Goal: Book appointment/travel/reservation

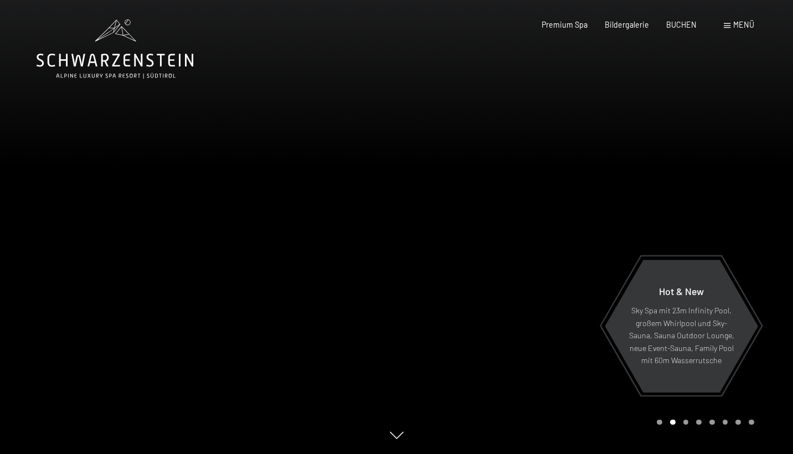
click at [736, 27] on span "Menü" at bounding box center [744, 24] width 21 height 9
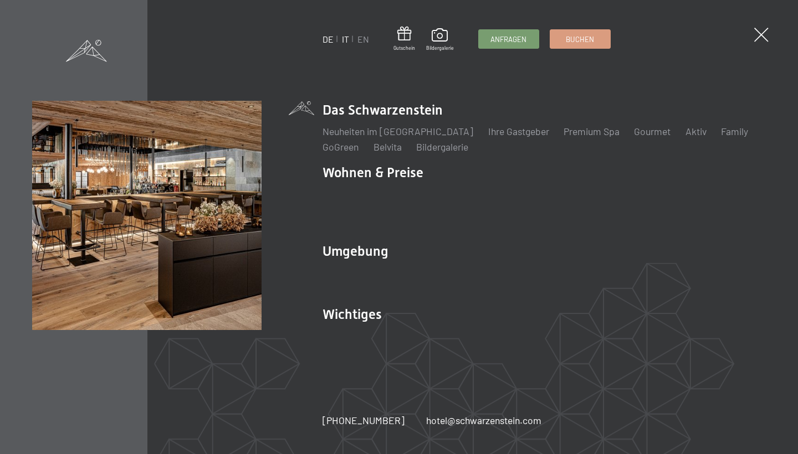
click at [347, 37] on link "IT" at bounding box center [345, 39] width 7 height 11
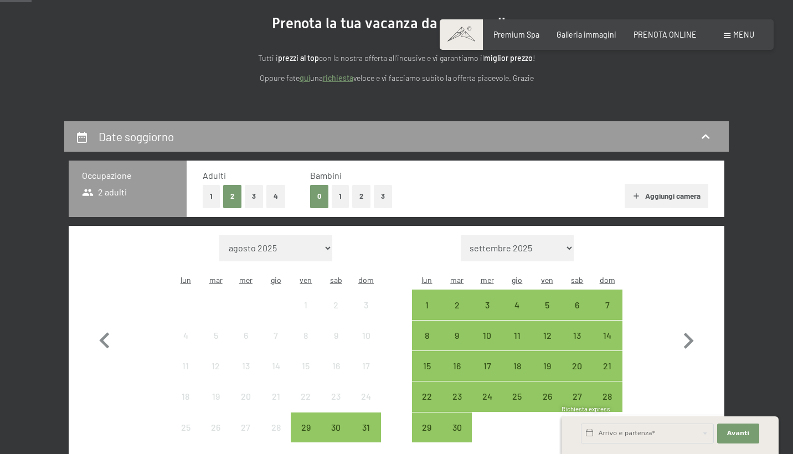
scroll to position [238, 0]
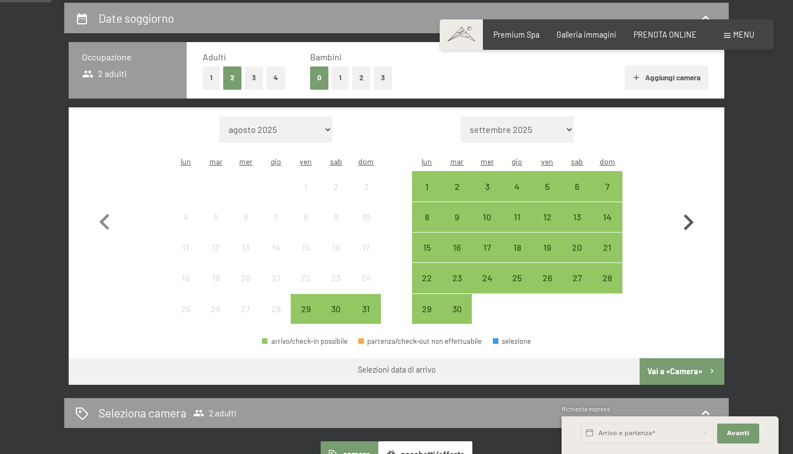
click at [694, 212] on icon "button" at bounding box center [689, 223] width 32 height 32
select select "2025-09-01"
select select "2025-10-01"
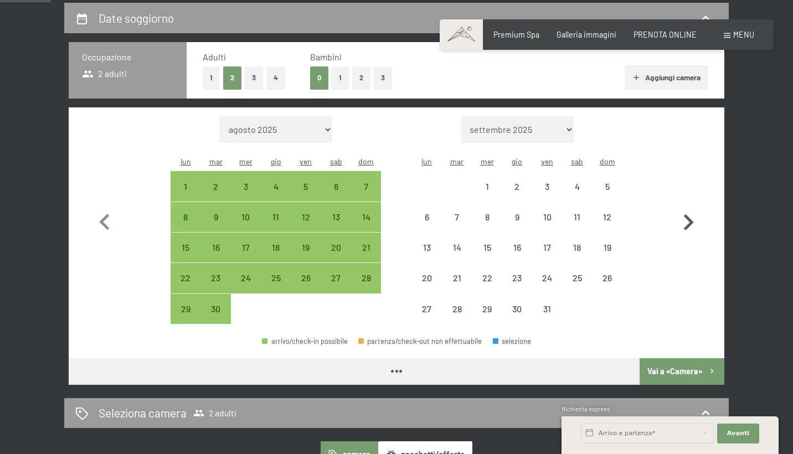
click at [694, 212] on icon "button" at bounding box center [689, 223] width 32 height 32
select select "2025-10-01"
select select "2025-11-01"
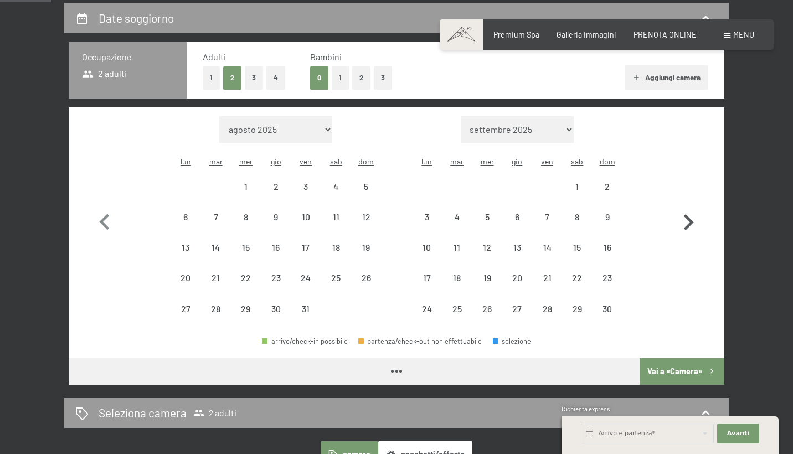
click at [694, 212] on icon "button" at bounding box center [689, 223] width 32 height 32
select select "2025-11-01"
select select "2025-12-01"
select select "2025-11-01"
select select "2025-12-01"
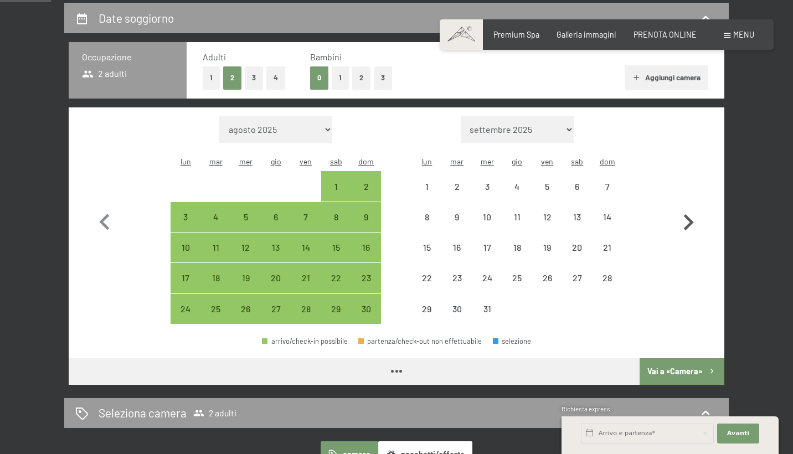
select select "2025-11-01"
select select "2025-12-01"
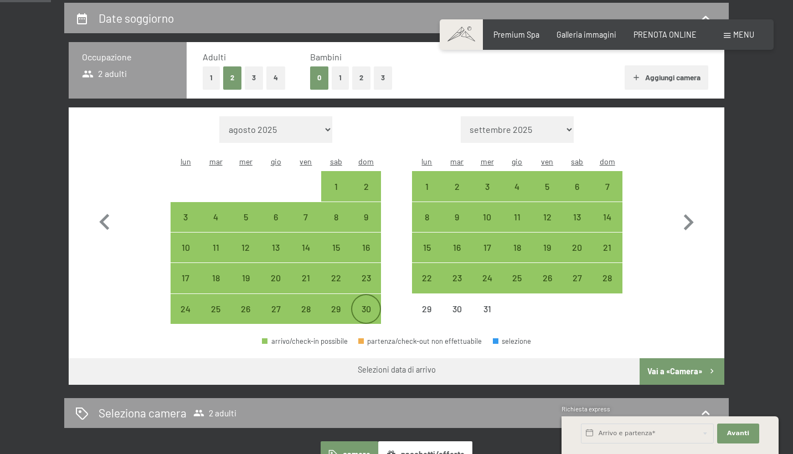
click at [365, 305] on div "30" at bounding box center [366, 319] width 28 height 28
select select "2025-11-01"
select select "2025-12-01"
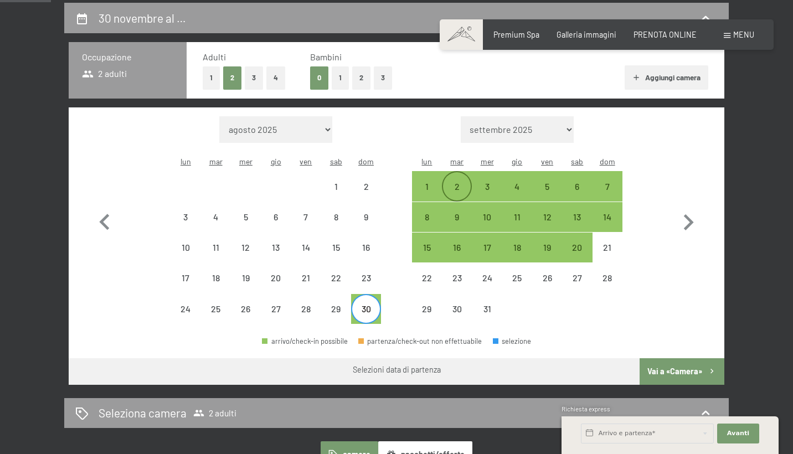
click at [463, 182] on div "2" at bounding box center [457, 196] width 28 height 28
select select "2025-11-01"
select select "2025-12-01"
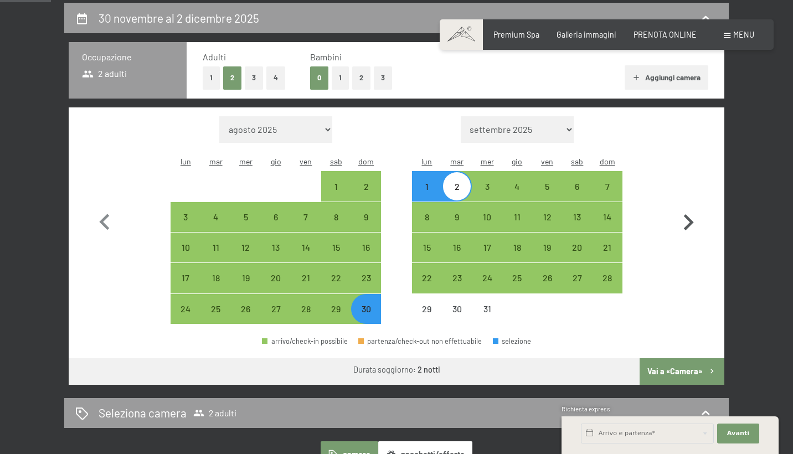
click at [686, 224] on icon "button" at bounding box center [689, 223] width 32 height 32
select select "2025-12-01"
select select "2026-01-01"
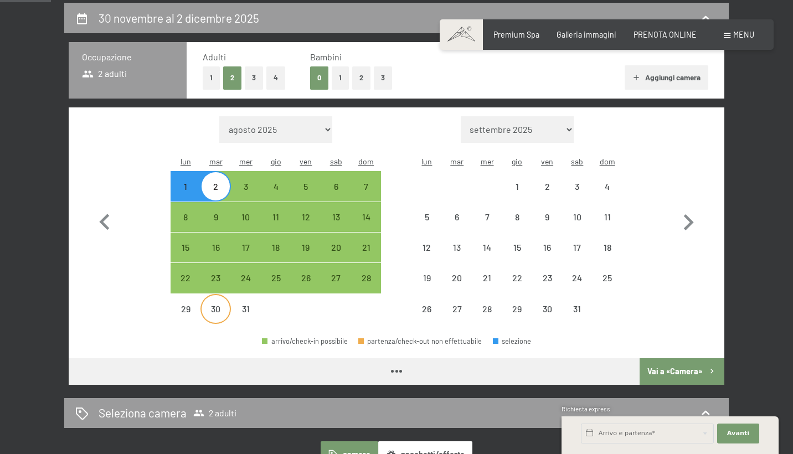
select select "2025-12-01"
select select "2026-01-01"
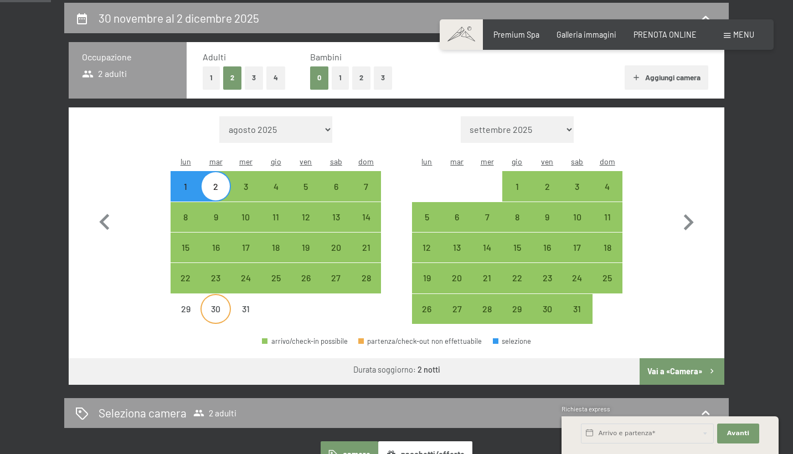
click at [213, 295] on div "30" at bounding box center [216, 309] width 28 height 28
select select "2025-12-01"
select select "2026-01-01"
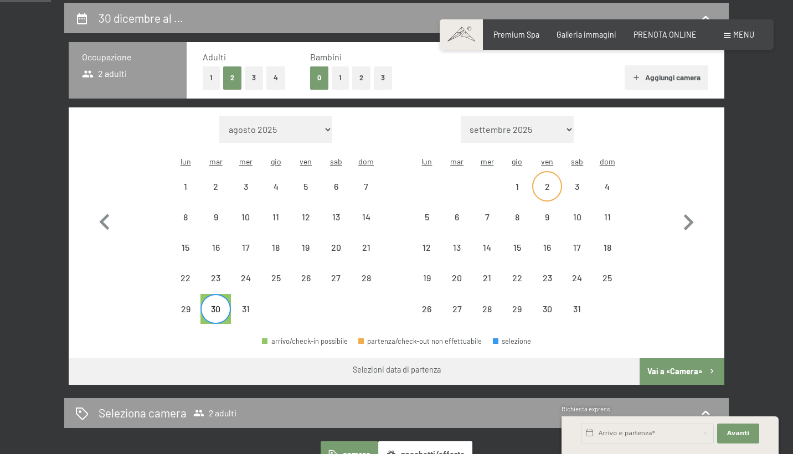
click at [546, 182] on div "2" at bounding box center [548, 196] width 28 height 28
select select "2025-12-01"
select select "2026-01-01"
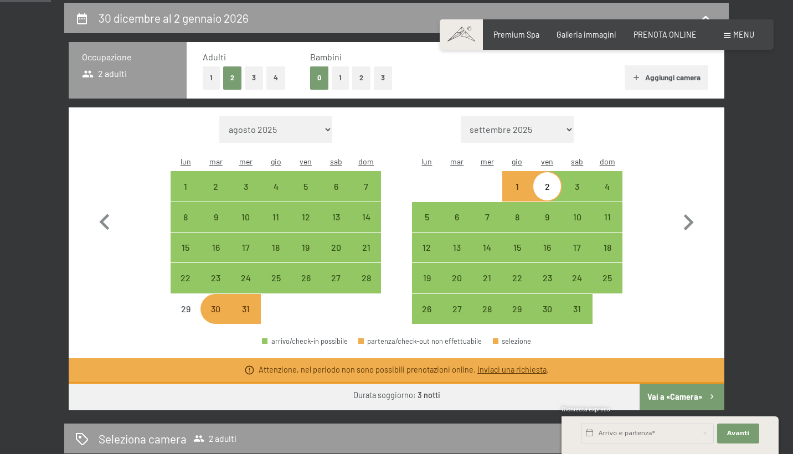
click at [511, 365] on link "Inviaci una richiesta" at bounding box center [512, 369] width 69 height 9
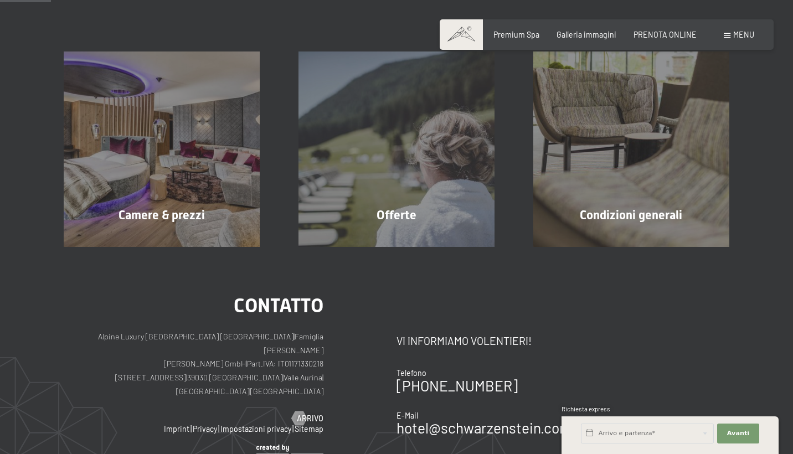
scroll to position [239, 0]
